Goal: Check status: Check status

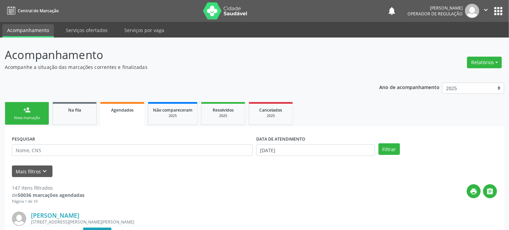
click at [127, 118] on link "Agendados" at bounding box center [122, 114] width 44 height 25
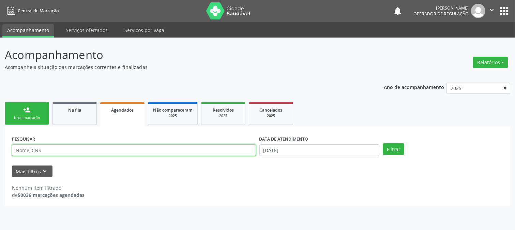
click at [113, 152] on input "text" at bounding box center [134, 150] width 244 height 12
type input "[PERSON_NAME]"
click at [383, 143] on button "Filtrar" at bounding box center [393, 149] width 21 height 12
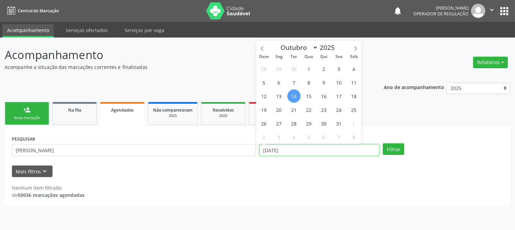
click at [292, 151] on input "[DATE]" at bounding box center [319, 150] width 120 height 12
click at [260, 47] on icon at bounding box center [262, 48] width 5 height 5
select select "8"
click at [293, 125] on span "30" at bounding box center [293, 123] width 13 height 13
type input "[DATE]"
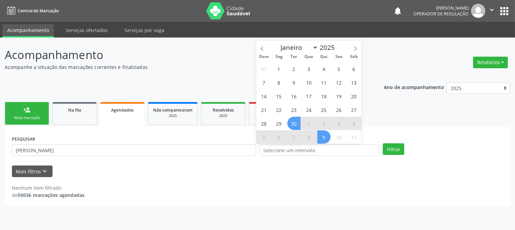
click at [404, 149] on div "Filtrar" at bounding box center [443, 149] width 124 height 12
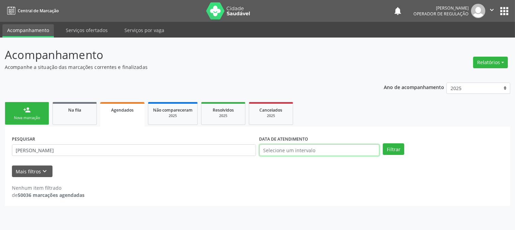
click at [311, 148] on input "text" at bounding box center [319, 150] width 120 height 12
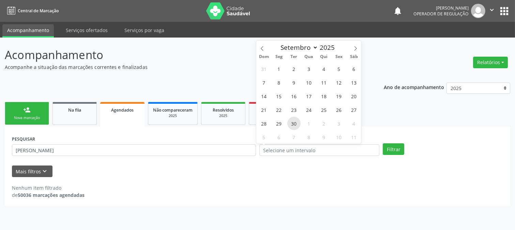
click at [289, 124] on span "30" at bounding box center [293, 123] width 13 height 13
type input "[DATE]"
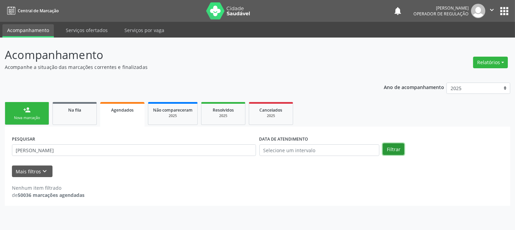
click at [386, 147] on button "Filtrar" at bounding box center [393, 149] width 21 height 12
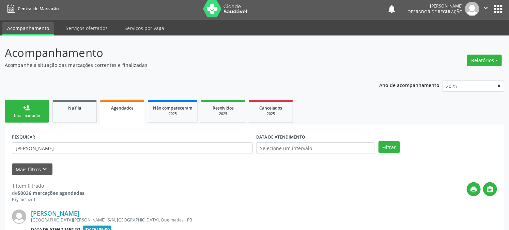
scroll to position [78, 0]
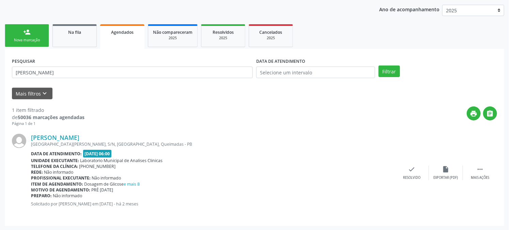
click at [174, 176] on div "Profissional executante: Não informado" at bounding box center [213, 178] width 364 height 6
drag, startPoint x: 40, startPoint y: 171, endPoint x: 123, endPoint y: 170, distance: 83.5
click at [94, 172] on div "Rede: Não informado" at bounding box center [213, 172] width 364 height 6
click at [197, 166] on div "Telefone da clínica: [PHONE_NUMBER]" at bounding box center [213, 166] width 364 height 6
drag, startPoint x: 43, startPoint y: 144, endPoint x: 152, endPoint y: 149, distance: 108.8
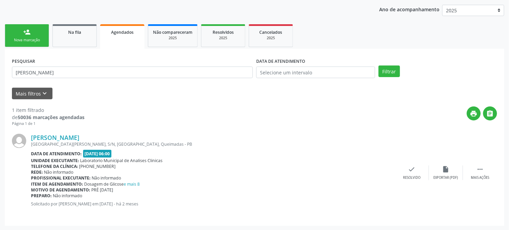
click at [152, 149] on div "[PERSON_NAME] [GEOGRAPHIC_DATA][PERSON_NAME], S/N, [GEOGRAPHIC_DATA], Queimadas…" at bounding box center [213, 173] width 364 height 78
click at [171, 156] on div "Data de atendimento: [DATE] 06:00" at bounding box center [213, 154] width 364 height 8
click at [132, 111] on div "print " at bounding box center [290, 116] width 413 height 20
click at [186, 183] on div "Item de agendamento: Dosagem de Glicose e mais 8" at bounding box center [213, 184] width 364 height 6
drag, startPoint x: 80, startPoint y: 154, endPoint x: 144, endPoint y: 153, distance: 64.7
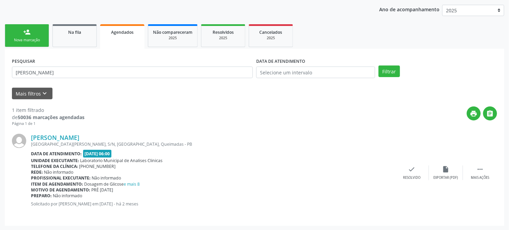
click at [144, 153] on div "Data de atendimento: [DATE] 06:00" at bounding box center [213, 154] width 364 height 8
click at [145, 153] on div "Data de atendimento: [DATE] 06:00" at bounding box center [213, 154] width 364 height 8
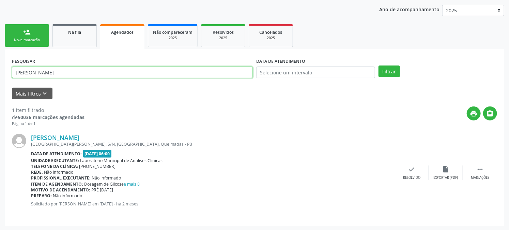
drag, startPoint x: 112, startPoint y: 72, endPoint x: 10, endPoint y: 67, distance: 102.3
click at [28, 69] on input "[PERSON_NAME]" at bounding box center [132, 72] width 241 height 12
type input "L"
type input "J"
type input "[PERSON_NAME]"
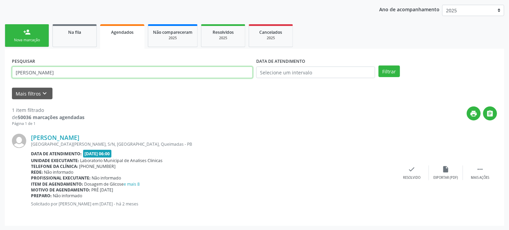
click at [378, 65] on button "Filtrar" at bounding box center [388, 71] width 21 height 12
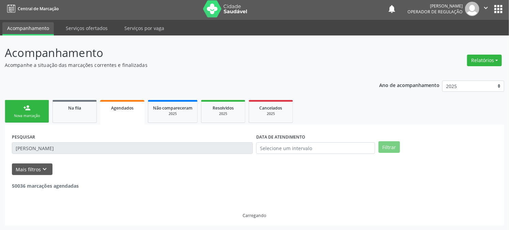
scroll to position [0, 0]
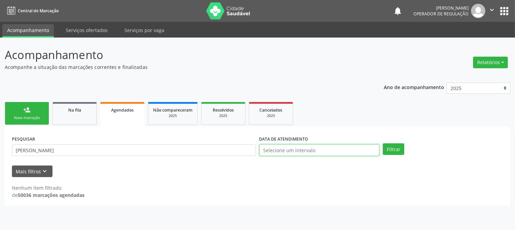
click at [323, 149] on input "text" at bounding box center [319, 150] width 120 height 12
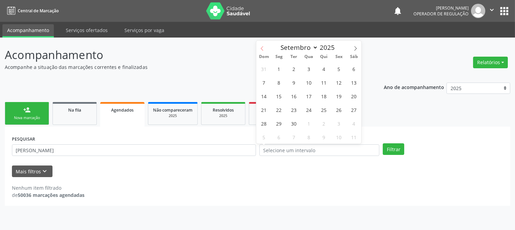
click at [261, 50] on span at bounding box center [262, 47] width 12 height 12
select select "7"
click at [290, 122] on span "26" at bounding box center [293, 123] width 13 height 13
type input "[DATE]"
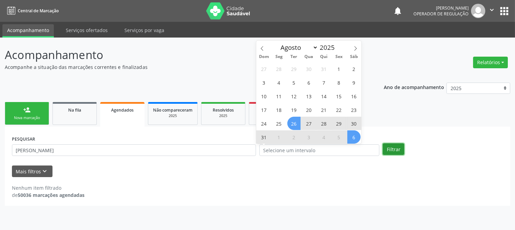
click at [395, 149] on button "Filtrar" at bounding box center [393, 149] width 21 height 12
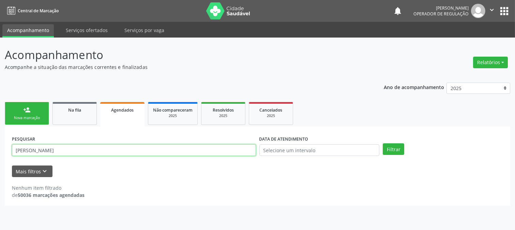
click at [105, 152] on input "[PERSON_NAME]" at bounding box center [134, 150] width 244 height 12
click at [106, 152] on input "[PERSON_NAME]" at bounding box center [134, 150] width 244 height 12
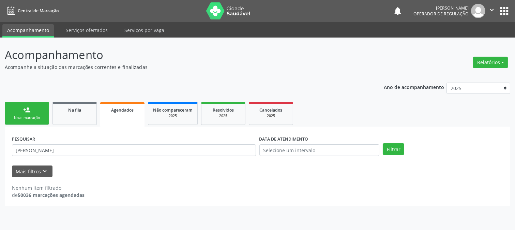
click at [506, 12] on button "apps" at bounding box center [504, 11] width 12 height 12
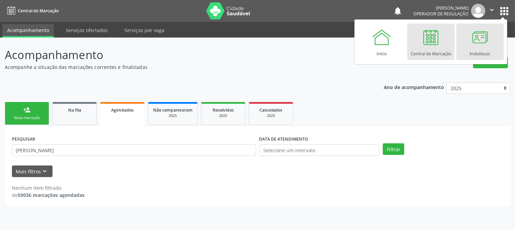
click at [480, 40] on div at bounding box center [479, 37] width 20 height 20
